Goal: Information Seeking & Learning: Learn about a topic

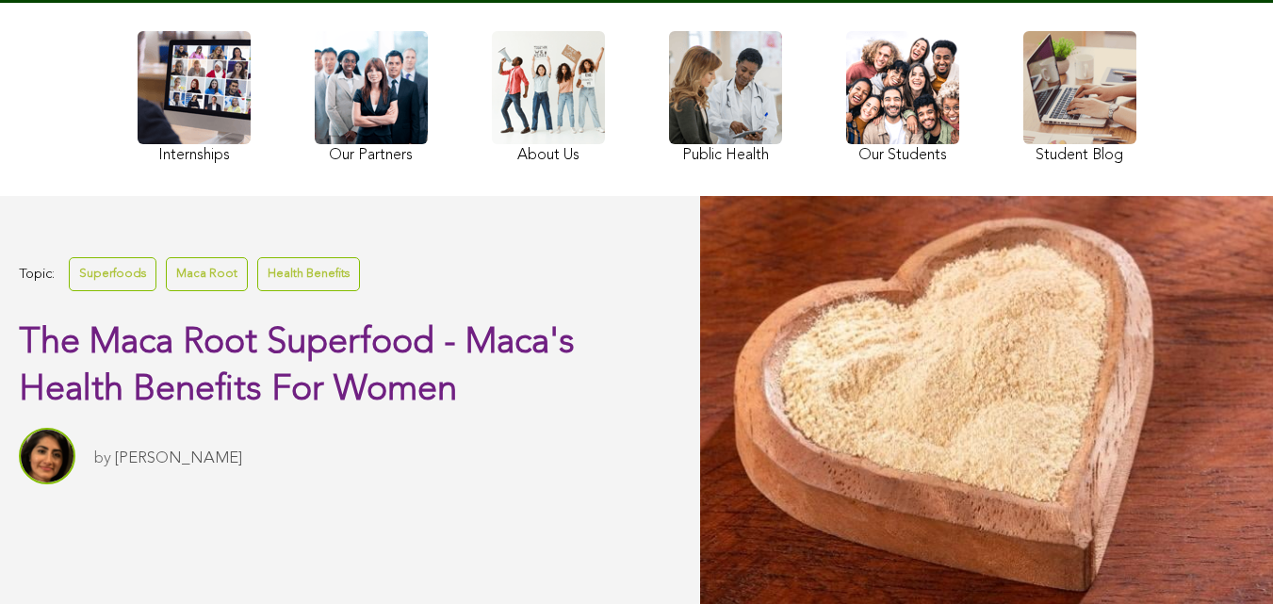
scroll to position [253, 0]
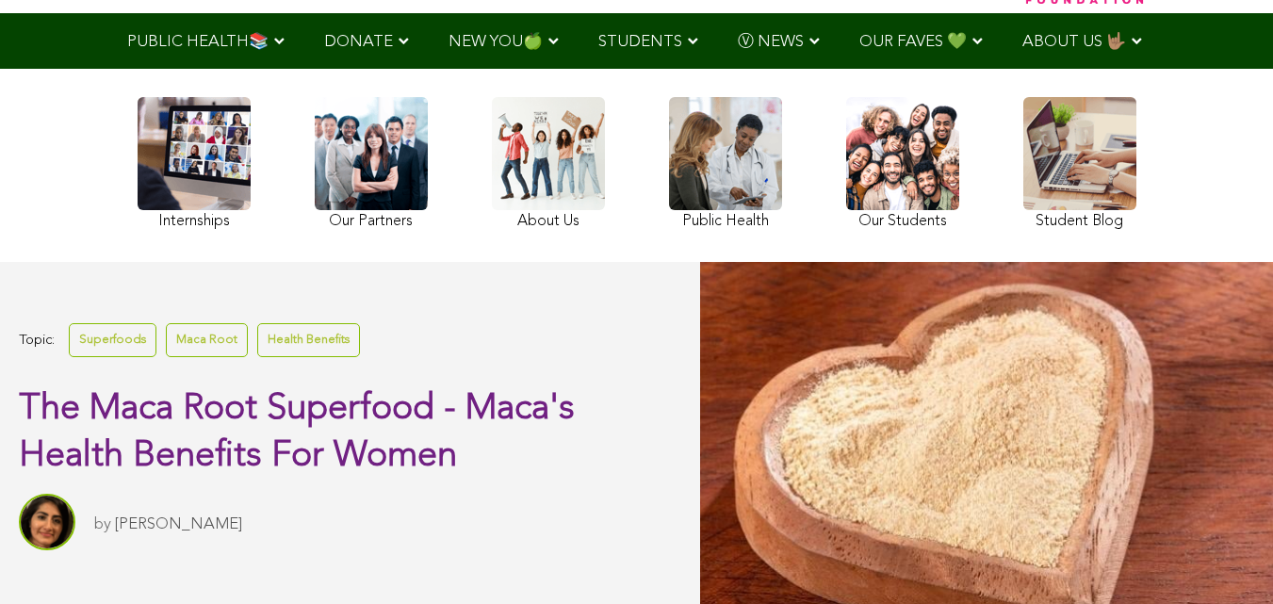
click at [138, 211] on link at bounding box center [194, 166] width 113 height 138
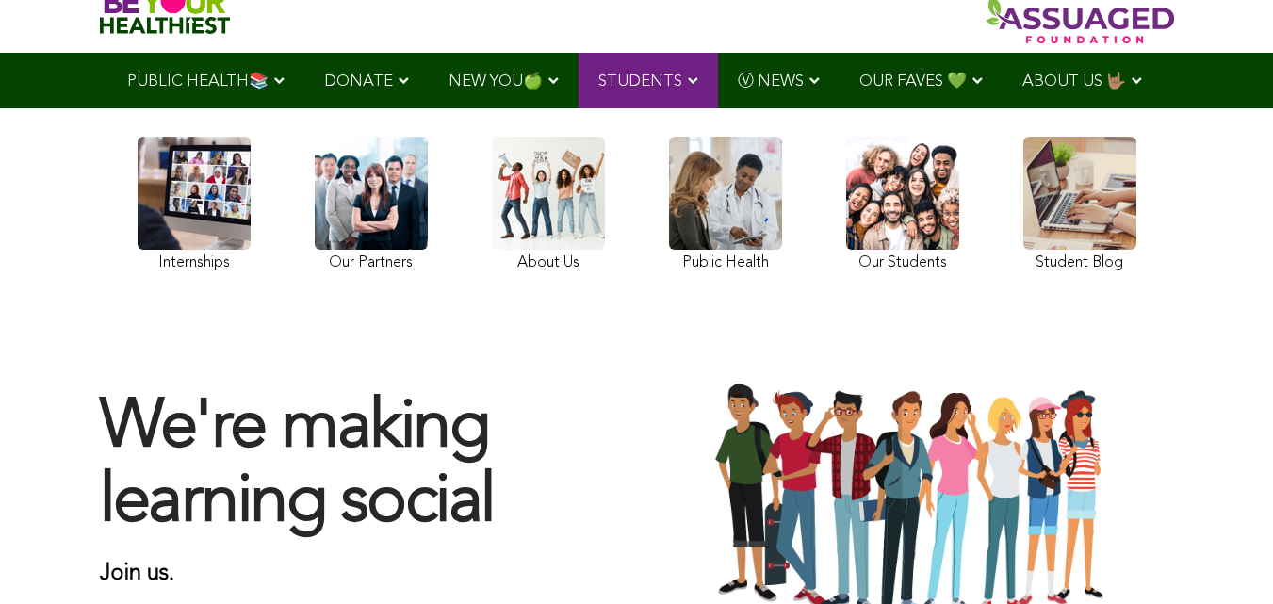
scroll to position [107, 0]
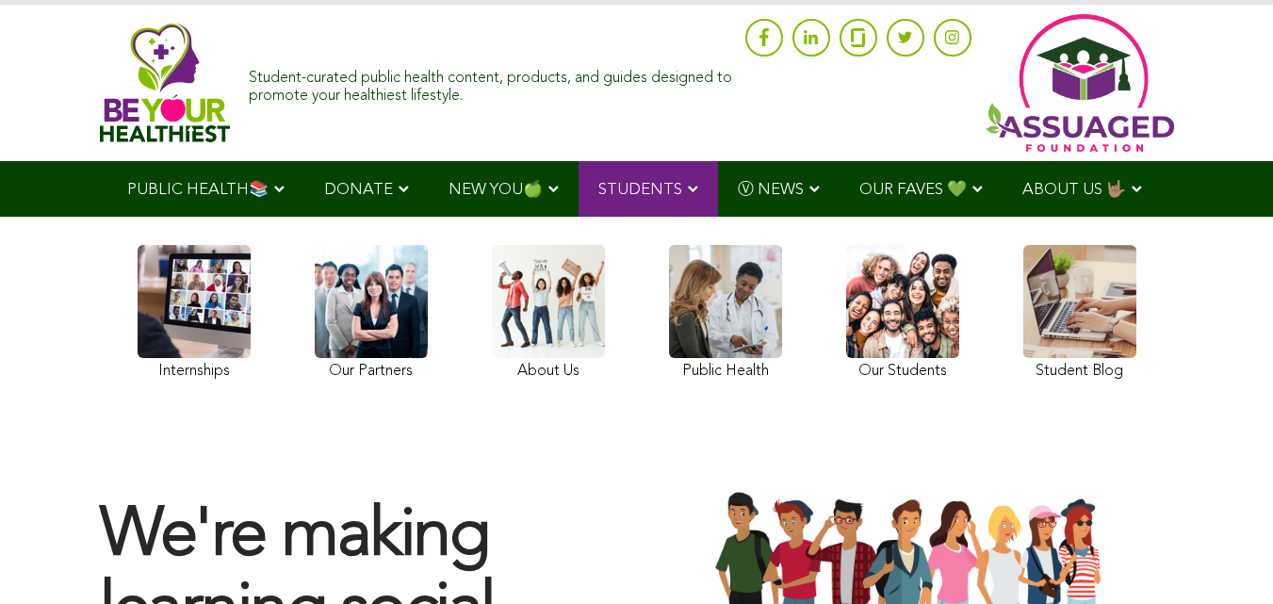
click at [717, 217] on ul "PUBLIC HEALTH📚 YouTube Our Rap Song Immunity Precautions DONATE via Venmo via P…" at bounding box center [636, 189] width 1058 height 56
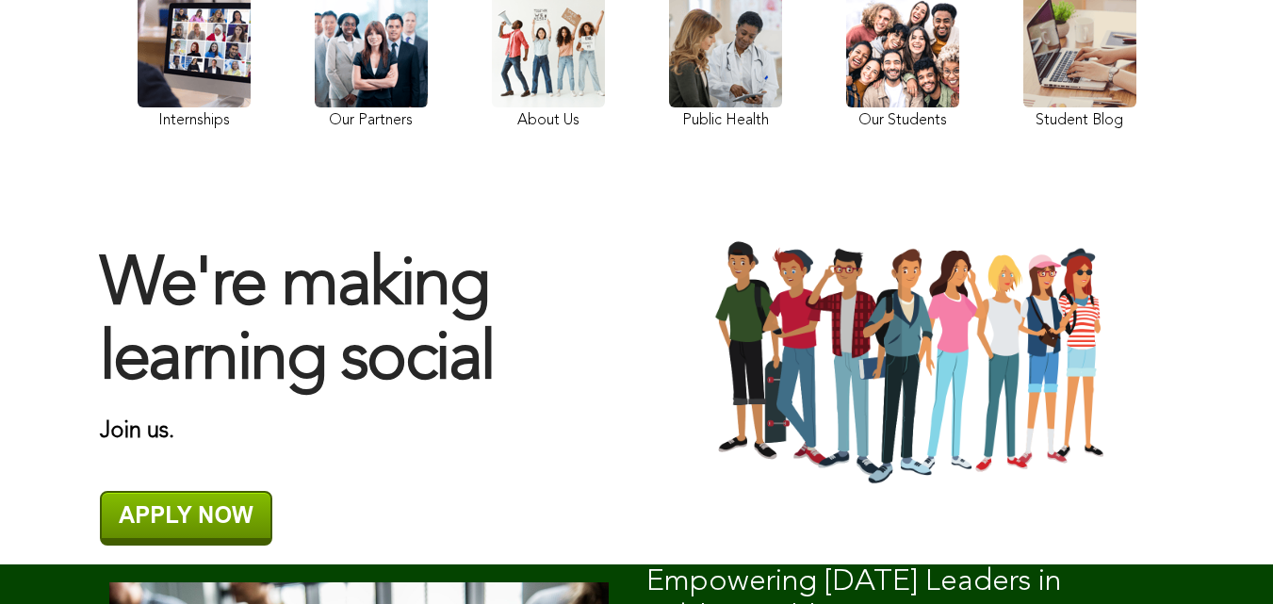
scroll to position [202, 0]
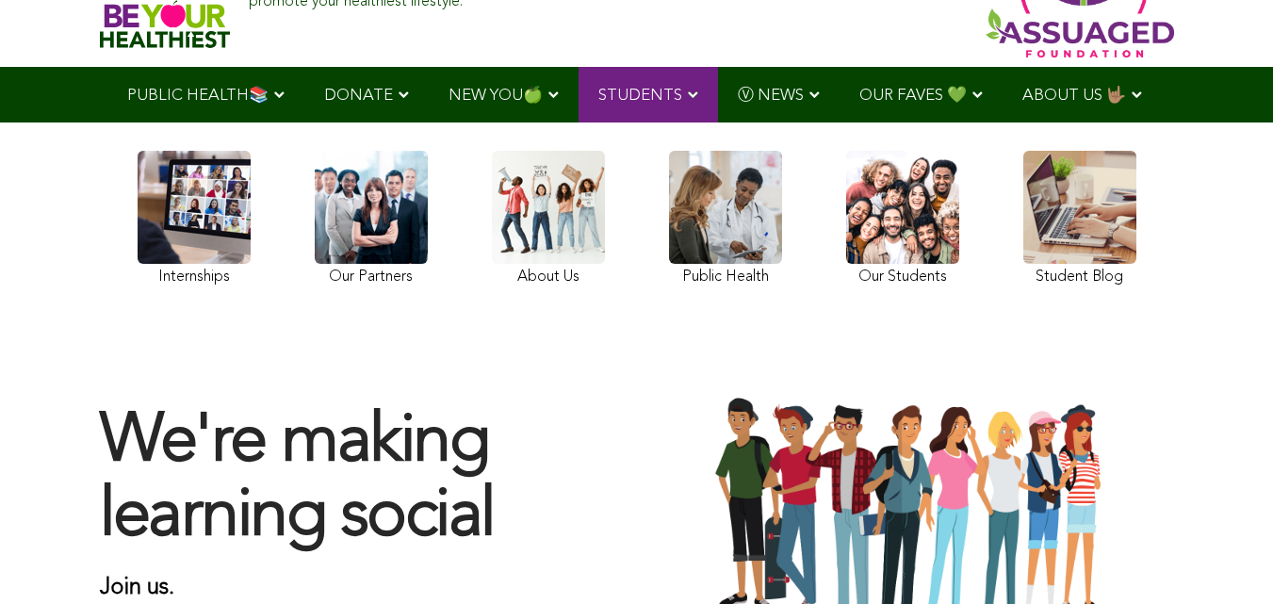
click at [492, 268] on link at bounding box center [548, 221] width 113 height 140
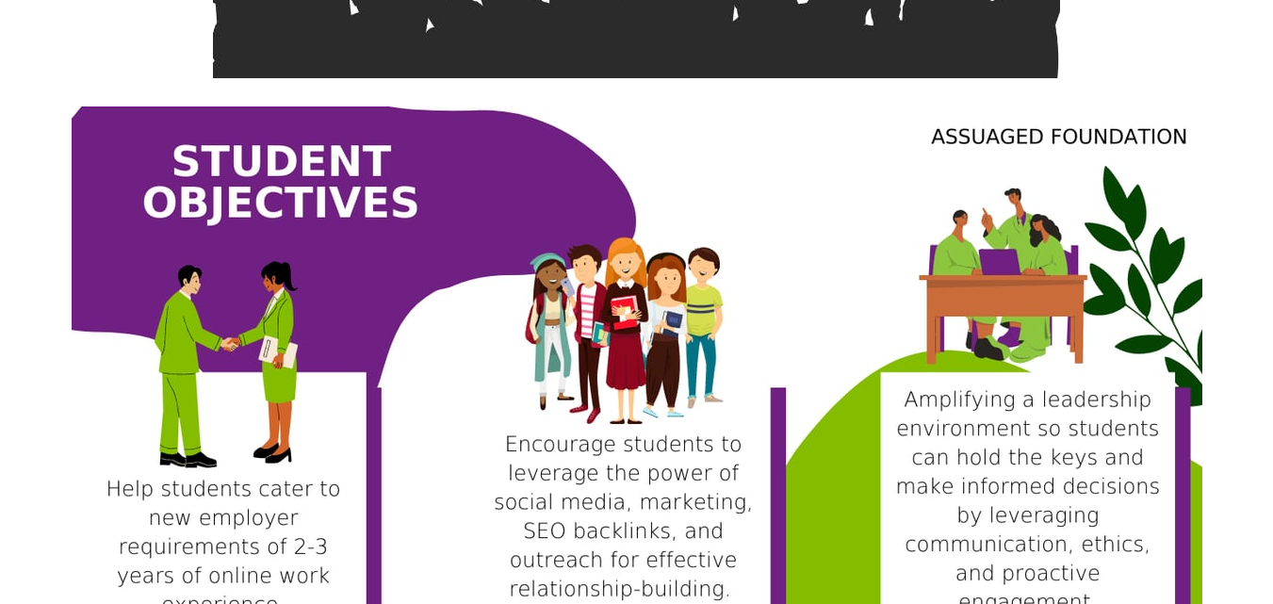
scroll to position [1345, 0]
